Goal: Information Seeking & Learning: Check status

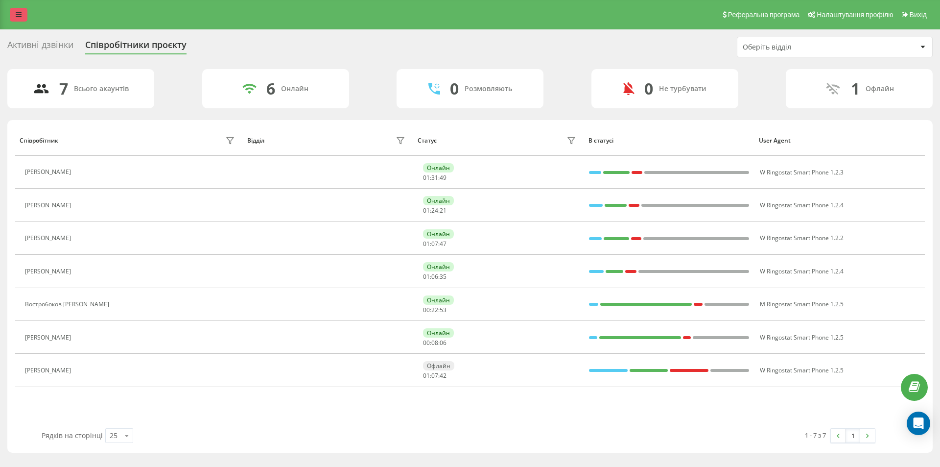
click at [17, 12] on icon at bounding box center [19, 14] width 6 height 7
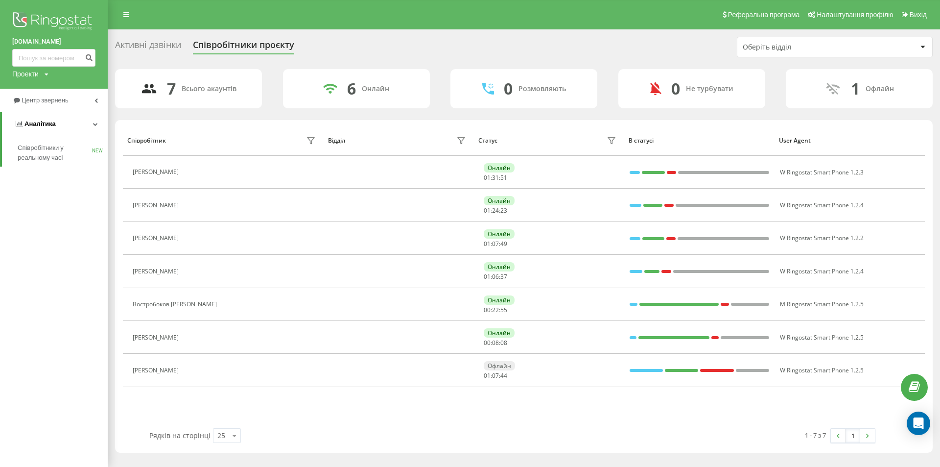
click at [95, 128] on link "Аналiтика" at bounding box center [55, 124] width 106 height 24
click at [98, 97] on link "Центр звернень" at bounding box center [54, 101] width 108 height 24
click at [50, 174] on span "Звіт про пропущені необроблені дзвінки" at bounding box center [60, 165] width 85 height 20
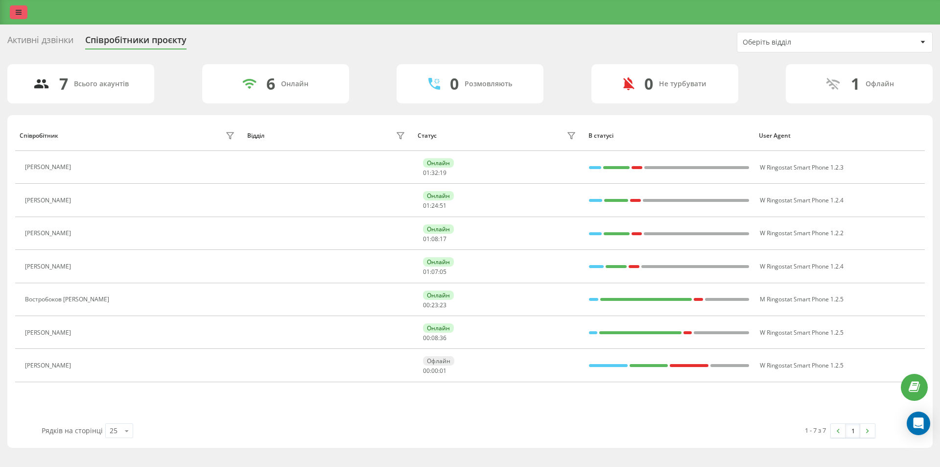
click at [19, 9] on icon at bounding box center [19, 12] width 6 height 7
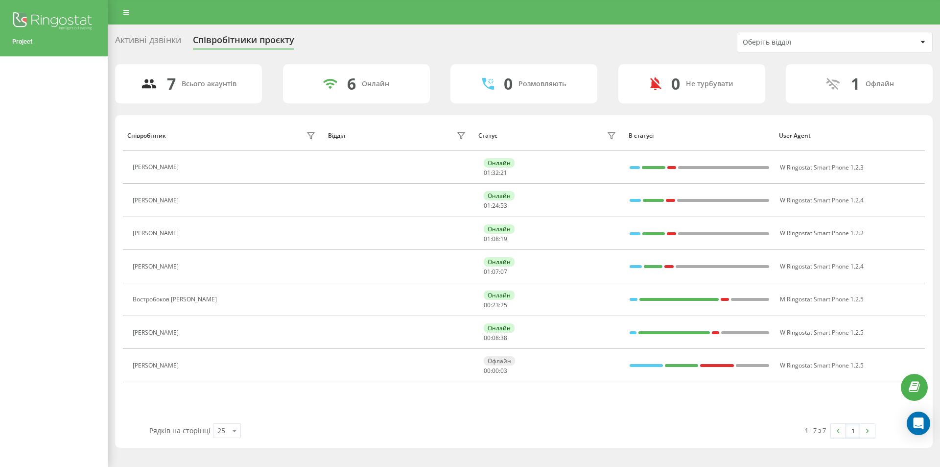
click at [175, 24] on div at bounding box center [470, 12] width 940 height 24
click at [333, 23] on div at bounding box center [470, 12] width 940 height 24
click at [123, 7] on link at bounding box center [127, 12] width 18 height 14
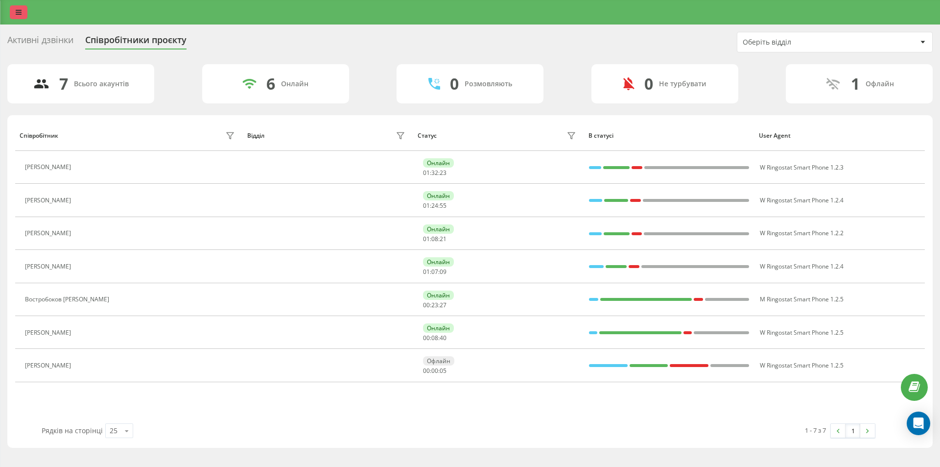
click at [18, 14] on icon at bounding box center [19, 12] width 6 height 7
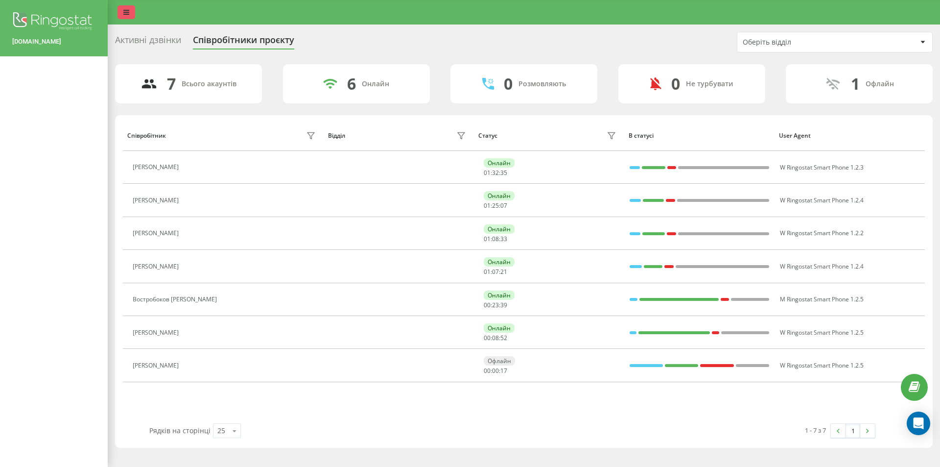
click at [121, 10] on link at bounding box center [127, 12] width 18 height 14
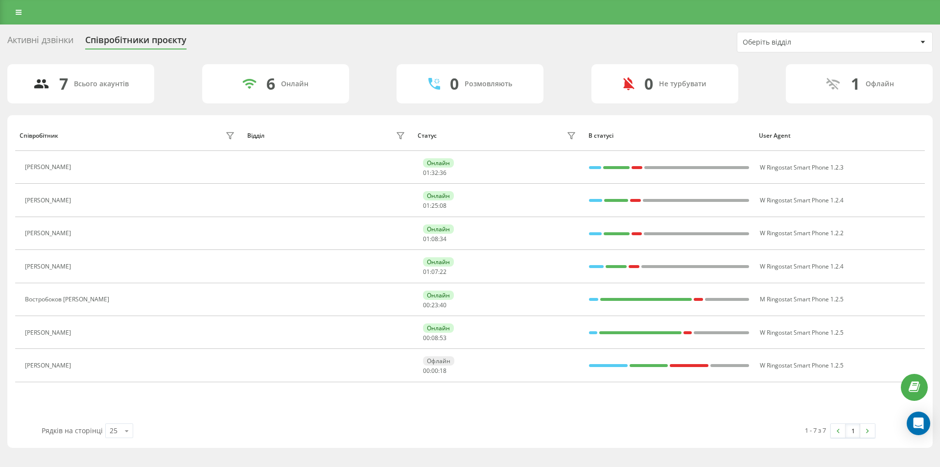
click at [6, 7] on div at bounding box center [470, 12] width 940 height 24
click at [24, 7] on link at bounding box center [19, 12] width 18 height 14
